Goal: Navigation & Orientation: Understand site structure

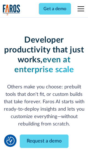
scroll to position [66, 0]
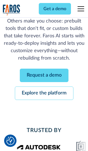
click at [44, 75] on link "Request a demo" at bounding box center [44, 75] width 49 height 13
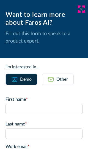
click at [81, 9] on icon at bounding box center [81, 9] width 4 height 4
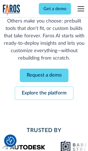
scroll to position [84, 0]
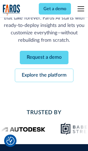
click at [44, 75] on link "Explore the platform" at bounding box center [44, 75] width 59 height 13
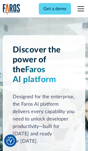
scroll to position [4134, 0]
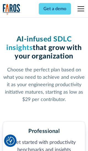
scroll to position [853, 0]
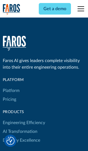
click at [11, 86] on link "Platform" at bounding box center [11, 90] width 17 height 9
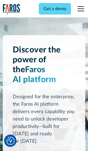
scroll to position [4310, 0]
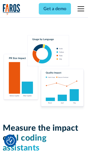
scroll to position [3402, 0]
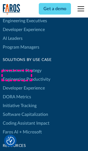
click at [17, 93] on link "DORA Metrics" at bounding box center [17, 97] width 28 height 9
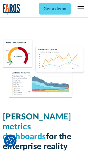
scroll to position [2410, 0]
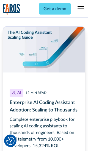
scroll to position [2483, 0]
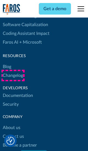
click at [13, 76] on link "Changelog" at bounding box center [13, 75] width 20 height 9
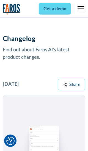
scroll to position [6647, 0]
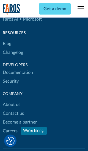
click at [11, 100] on link "About us" at bounding box center [12, 104] width 18 height 9
